Goal: Task Accomplishment & Management: Complete application form

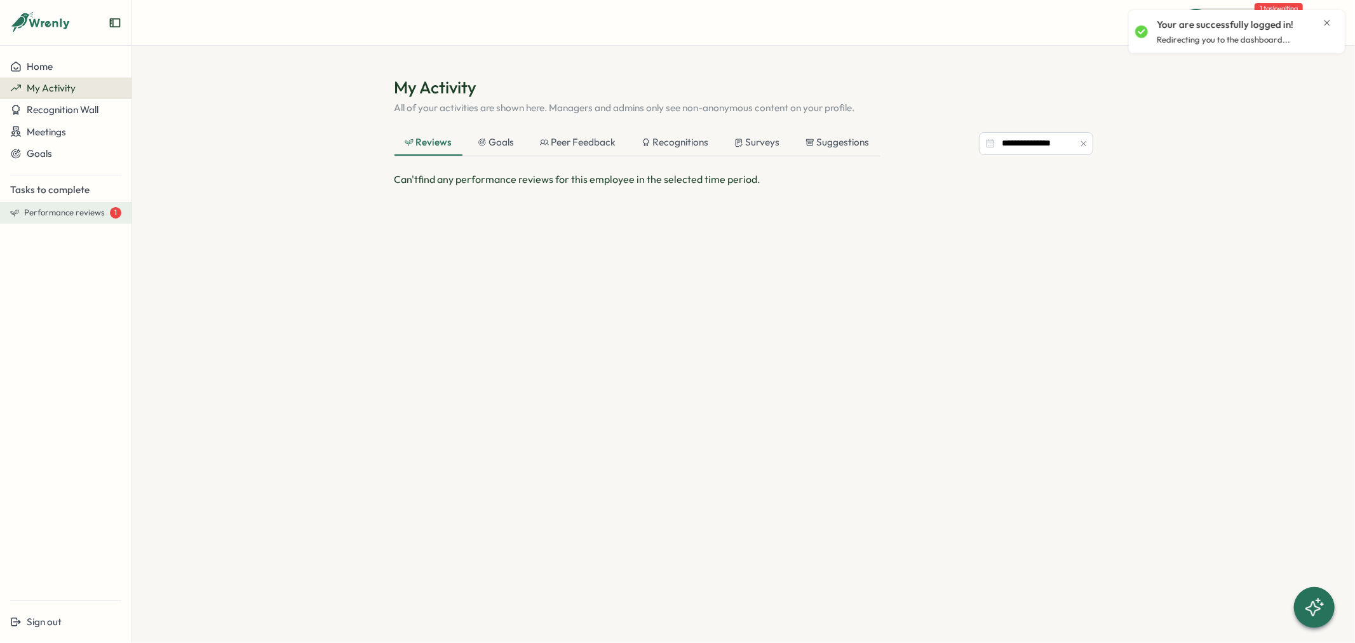
click at [58, 210] on span "Performance reviews" at bounding box center [64, 212] width 81 height 11
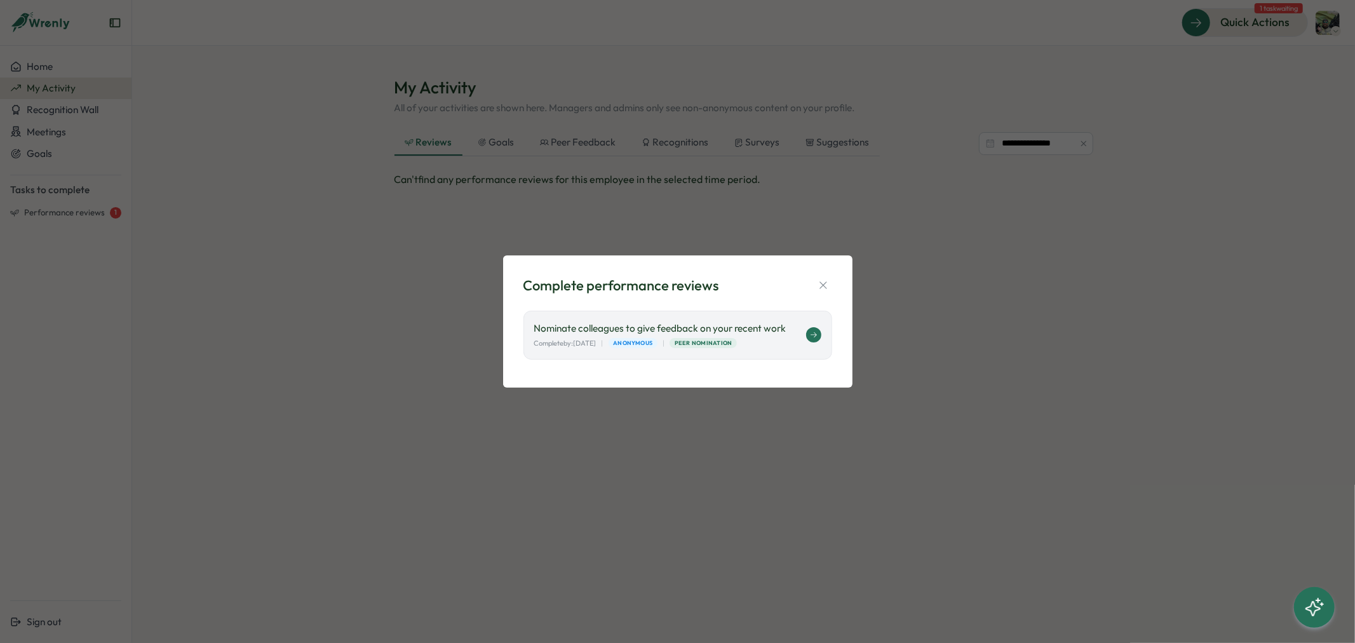
click at [774, 330] on p "Nominate colleagues to give feedback on your recent work" at bounding box center [670, 329] width 272 height 14
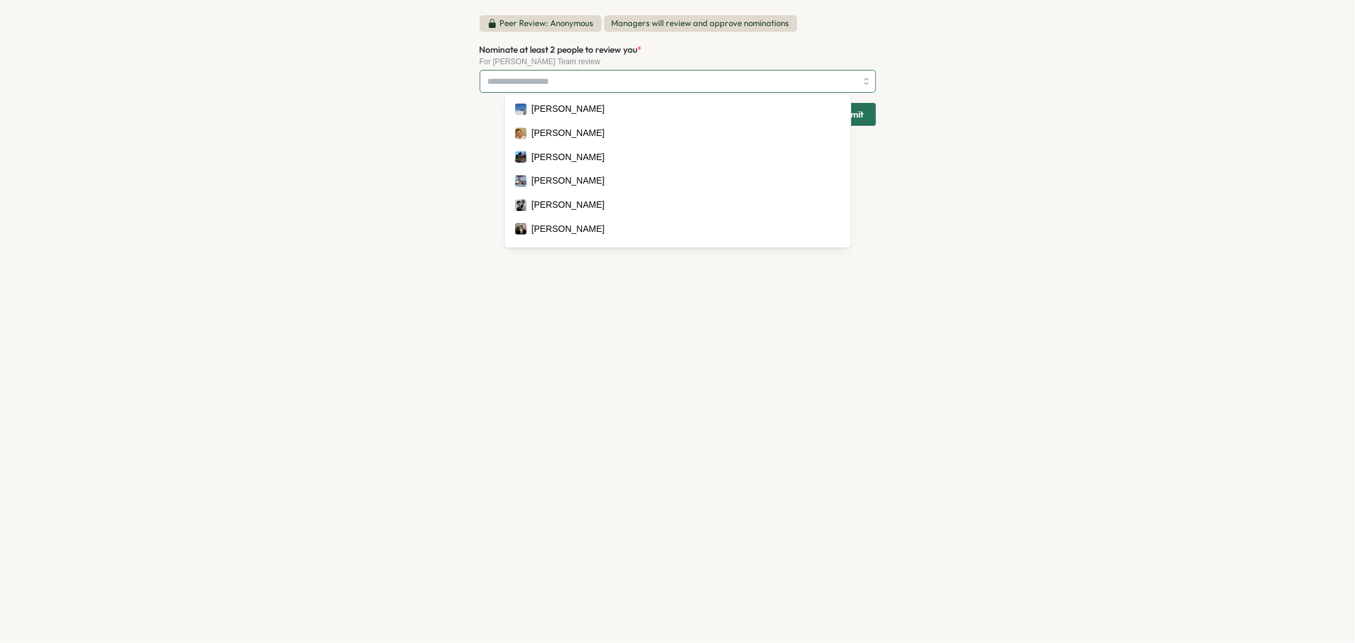
click at [638, 86] on input "Nominate at least 2 people to review you *" at bounding box center [672, 82] width 369 height 22
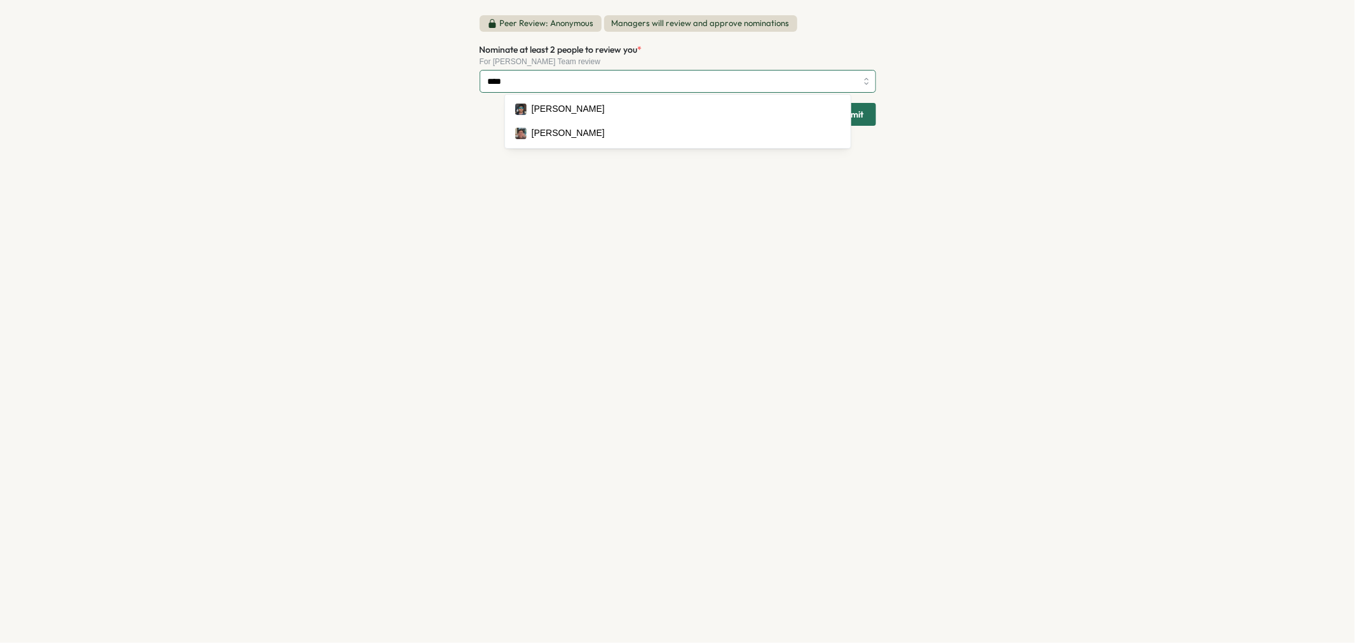
type input "*****"
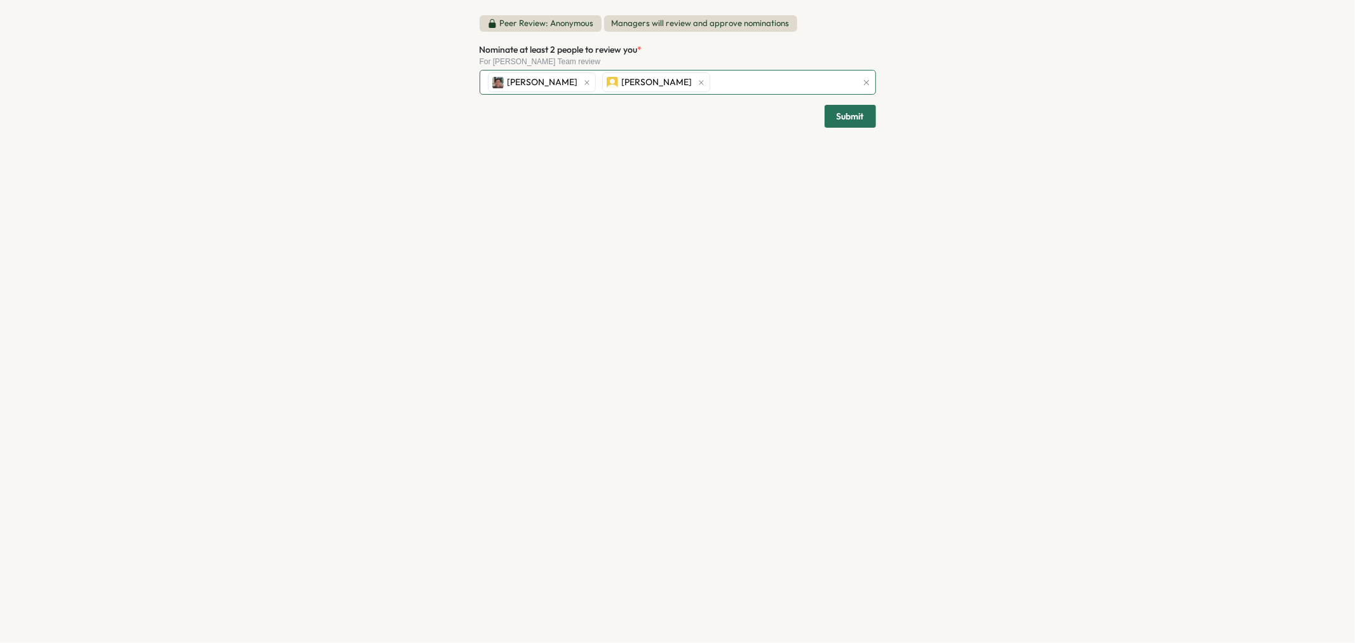
click at [715, 79] on div "Kevin Chan Jessica Hills" at bounding box center [671, 83] width 372 height 24
click at [785, 79] on div "Kevin Chan Jessica Hills Vishal Patel" at bounding box center [671, 83] width 372 height 24
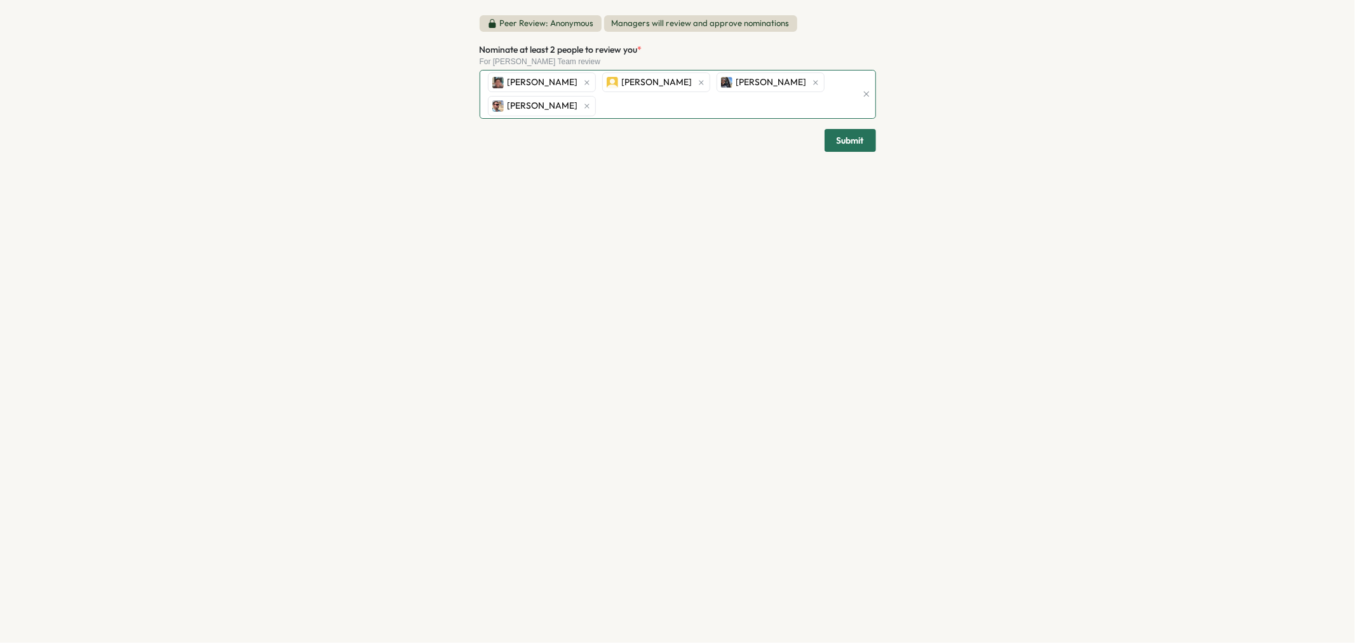
click at [664, 97] on div "Kevin Chan Jessica Hills Vishal Patel Ethan Ananny" at bounding box center [671, 95] width 372 height 48
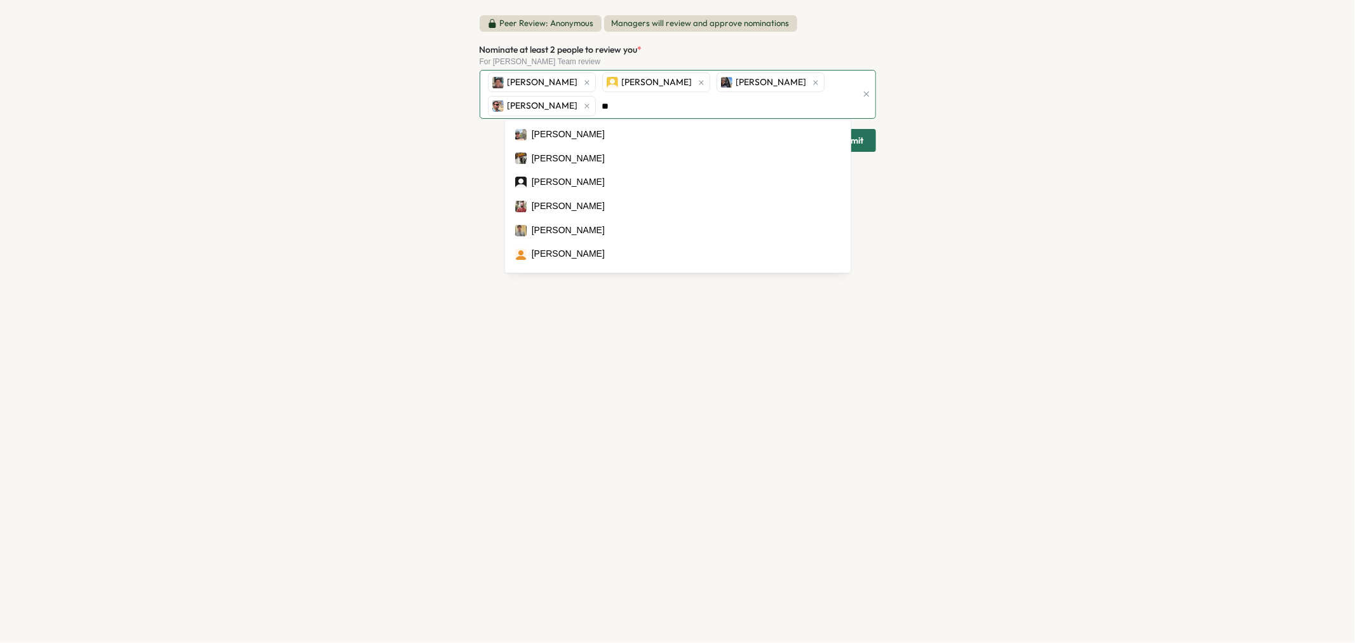
type input "*"
type input "****"
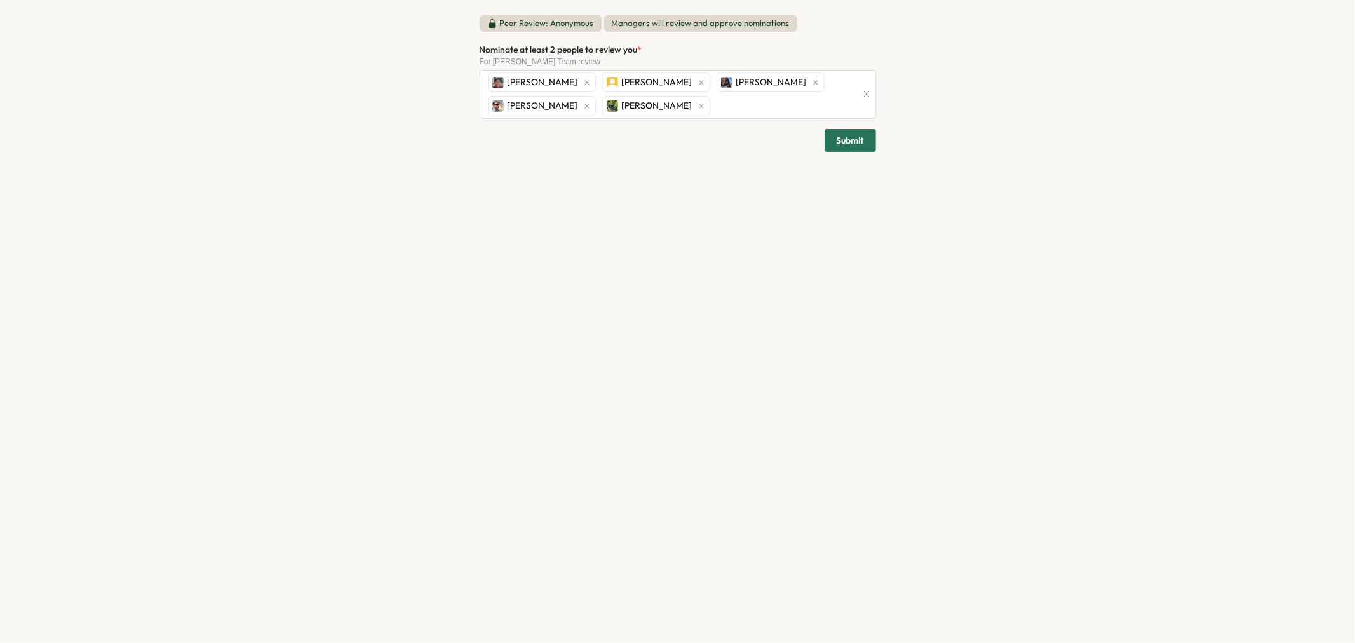
click at [956, 141] on div "Peer Review: Anonymous Managers will review and approve nominations Nominate at…" at bounding box center [677, 321] width 1355 height 643
click at [837, 109] on span "Submit" at bounding box center [850, 116] width 27 height 22
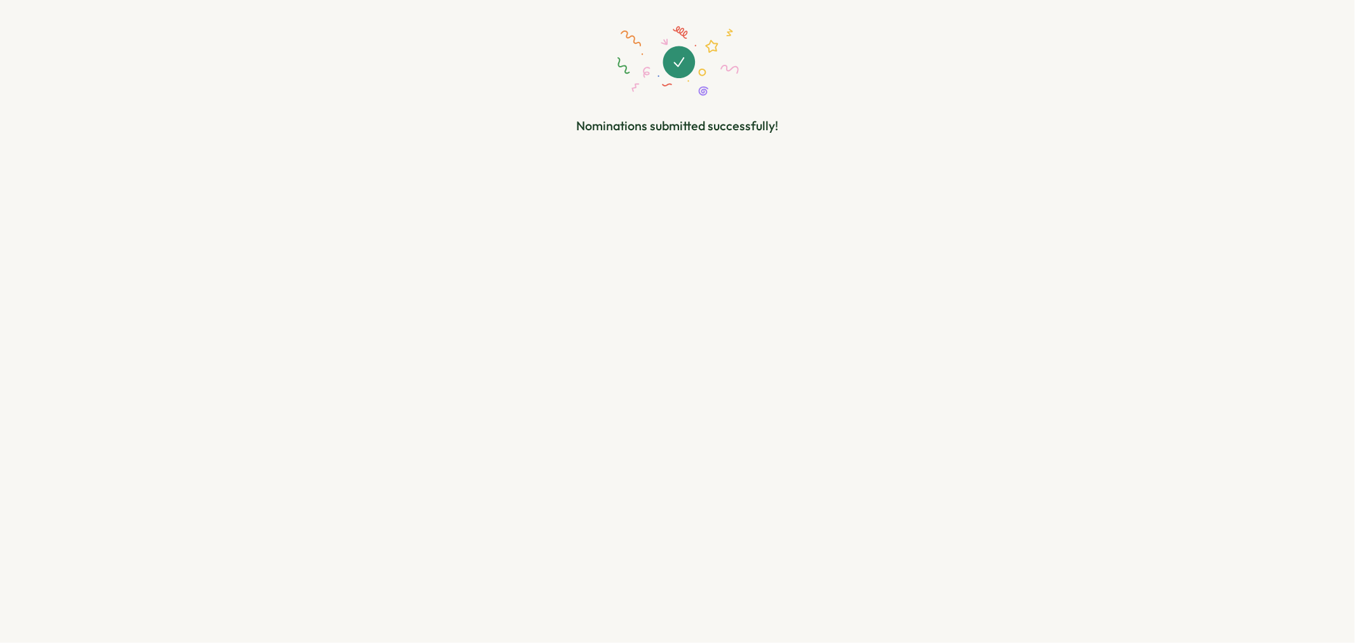
click at [51, 123] on div "Nominations submitted successfully!" at bounding box center [677, 321] width 1355 height 643
